Goal: Information Seeking & Learning: Learn about a topic

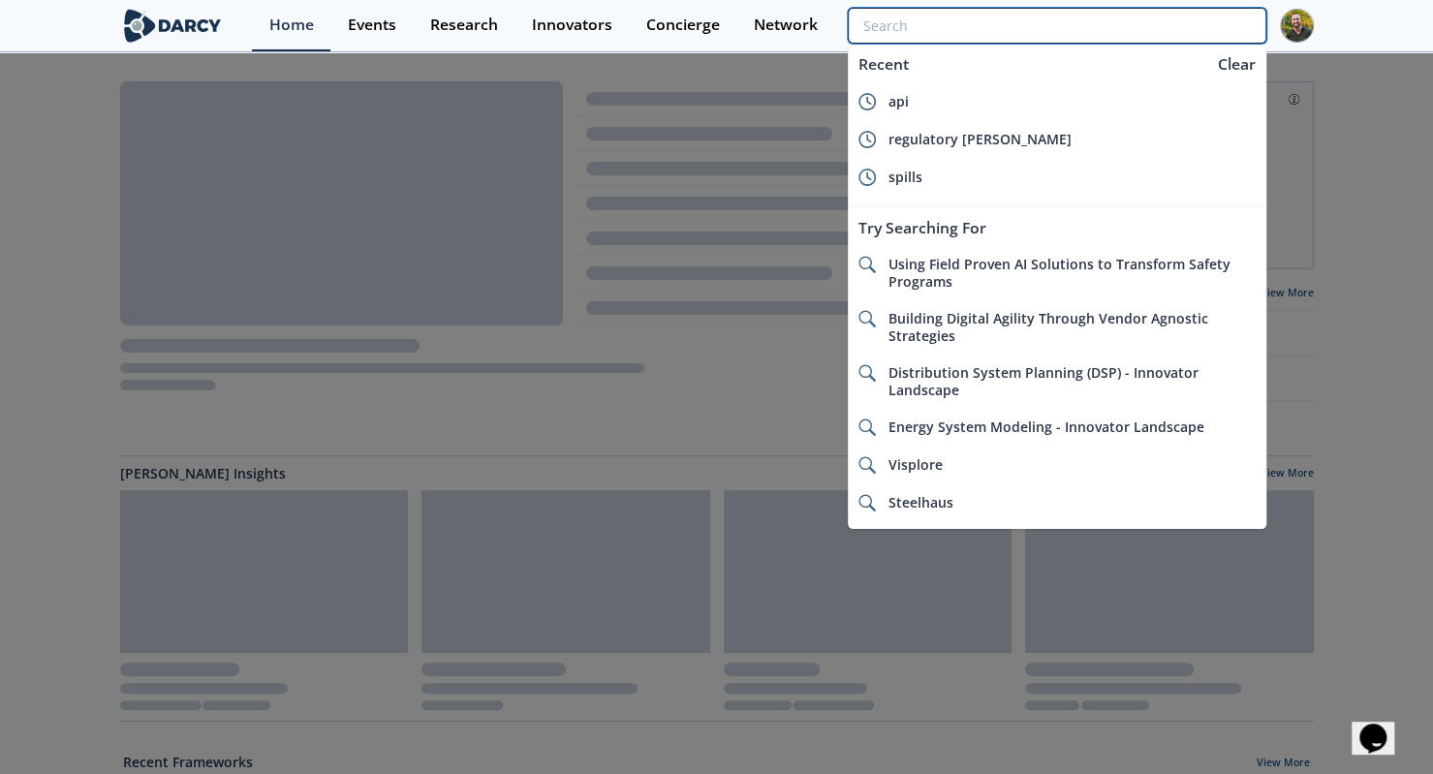
click at [1153, 18] on input "search" at bounding box center [1057, 26] width 418 height 36
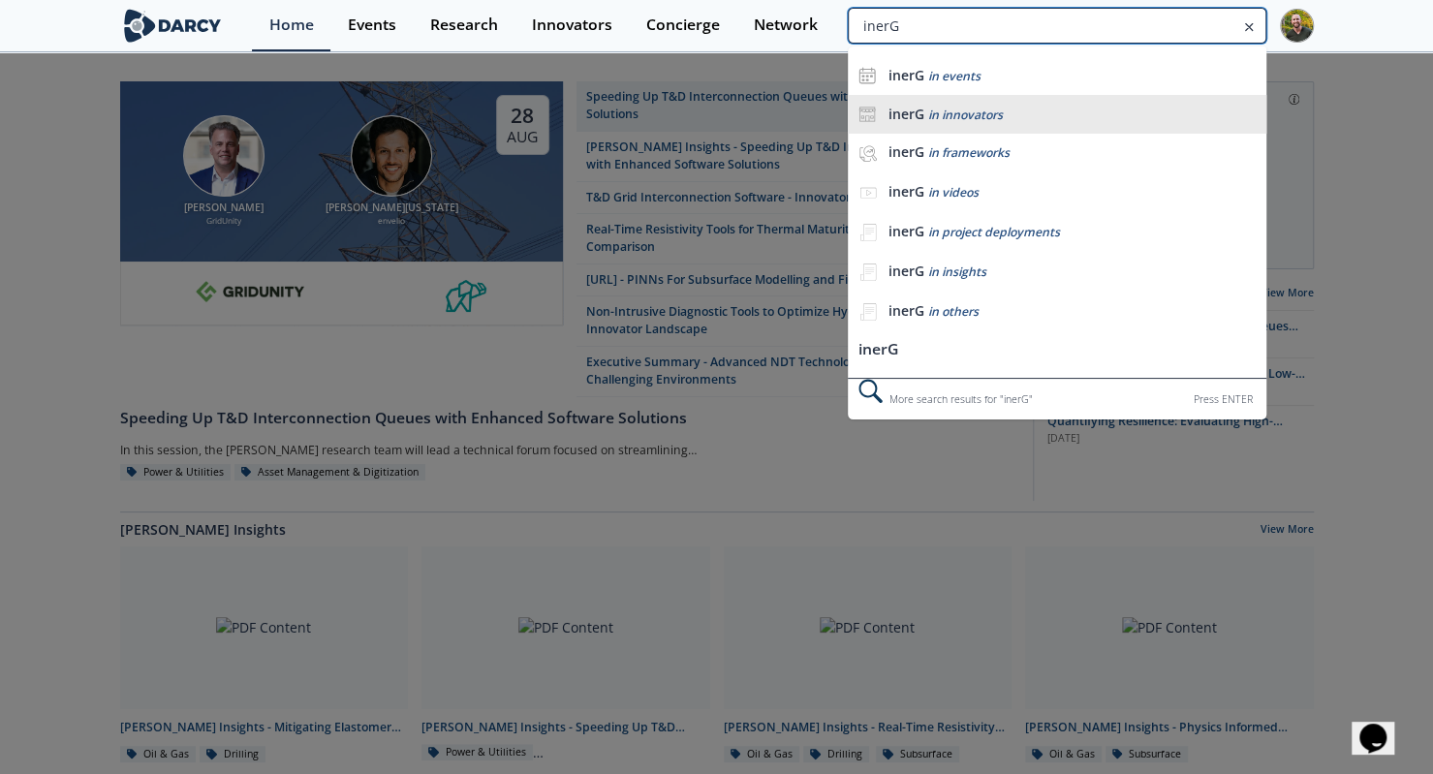
type input "inerG"
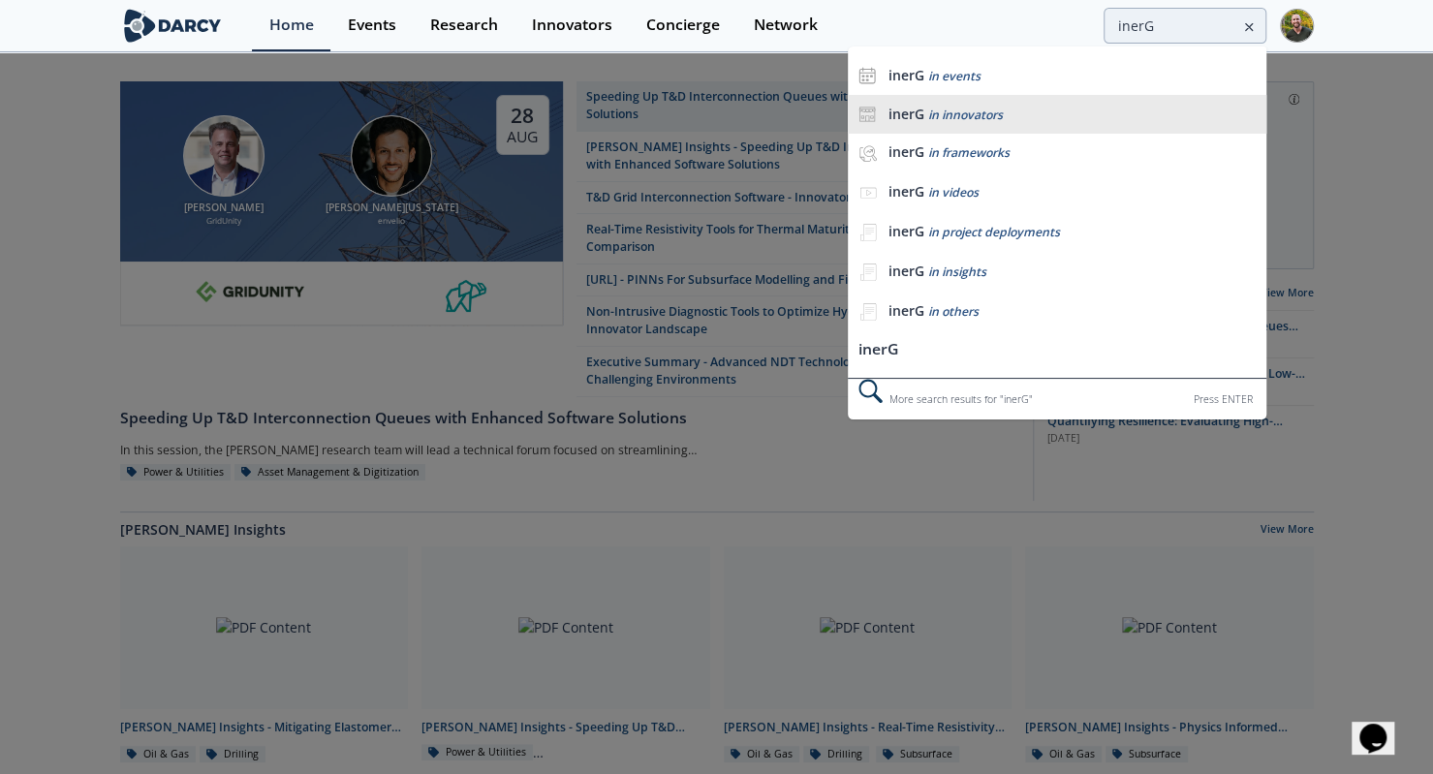
click at [995, 109] on span "in innovators" at bounding box center [964, 115] width 75 height 16
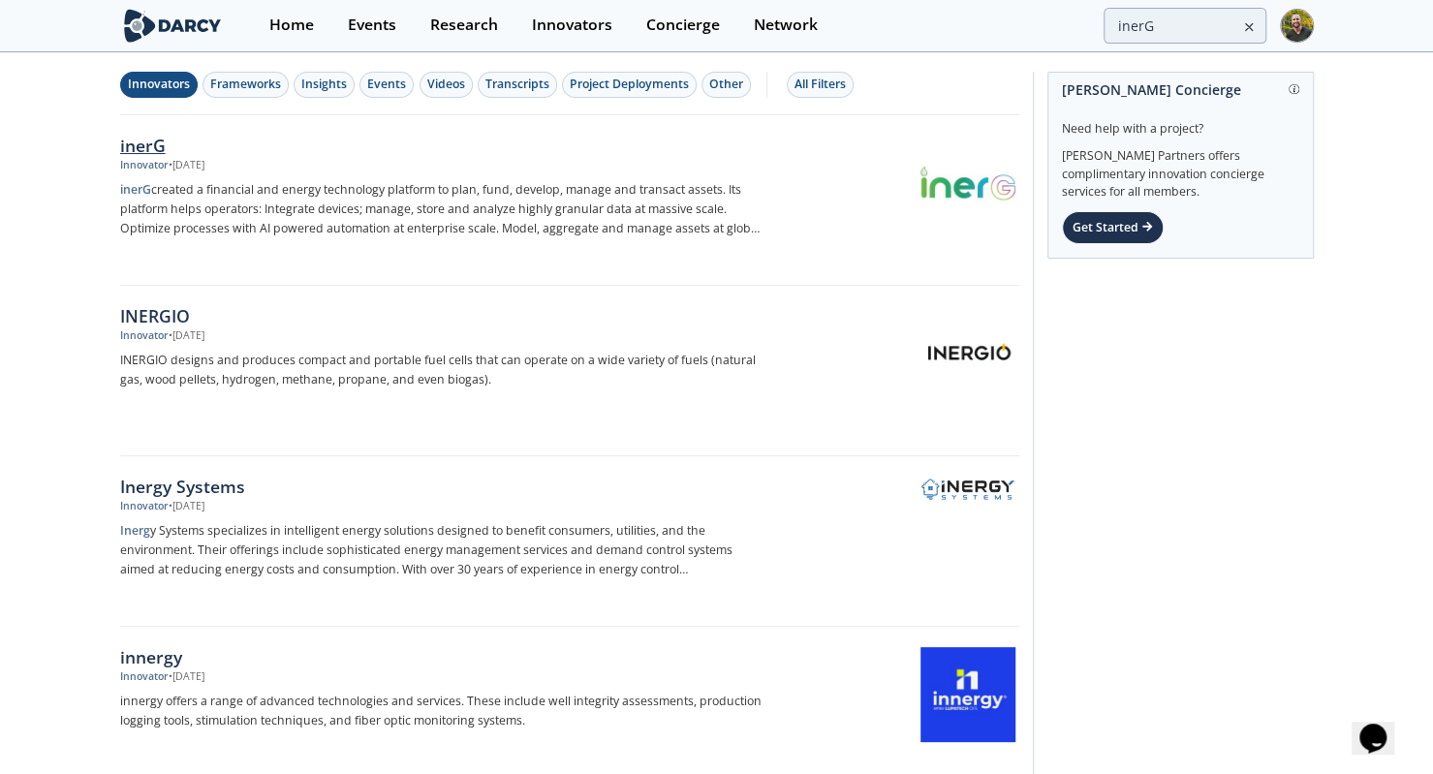
click at [188, 144] on div "inerG" at bounding box center [440, 145] width 641 height 25
